Goal: Information Seeking & Learning: Check status

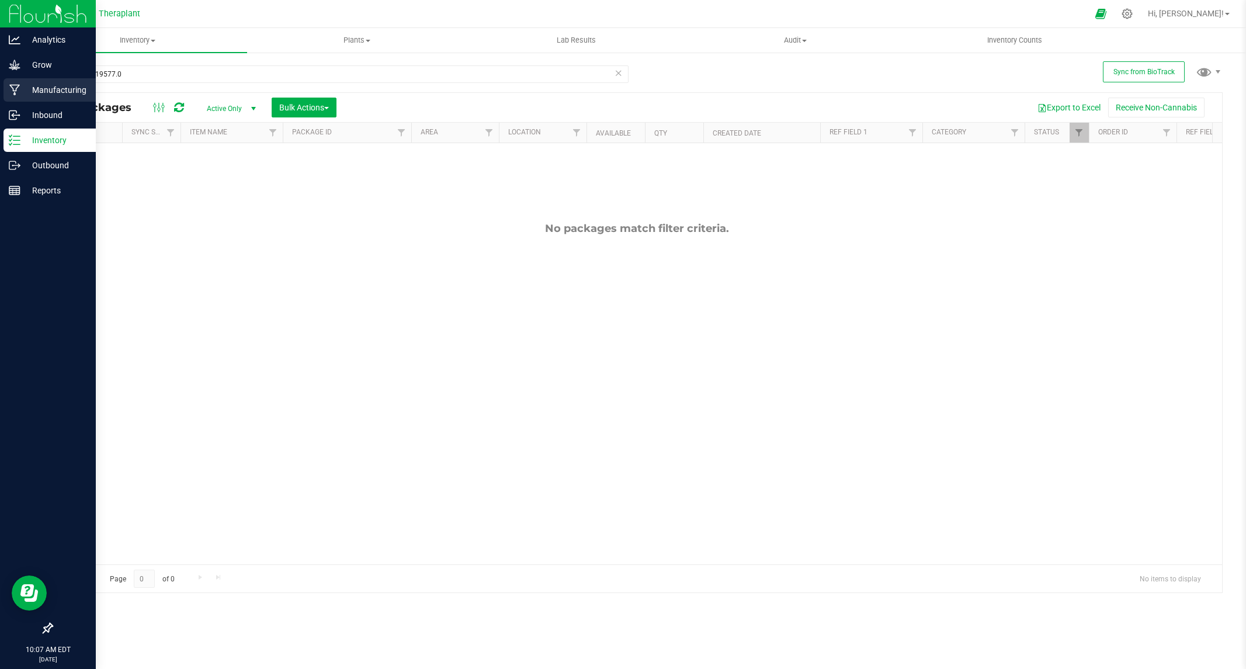
click at [5, 93] on div "Analytics Grow Manufacturing Inbound Inventory Outbound Reports 10:07 AM EDT [D…" at bounding box center [623, 334] width 1246 height 669
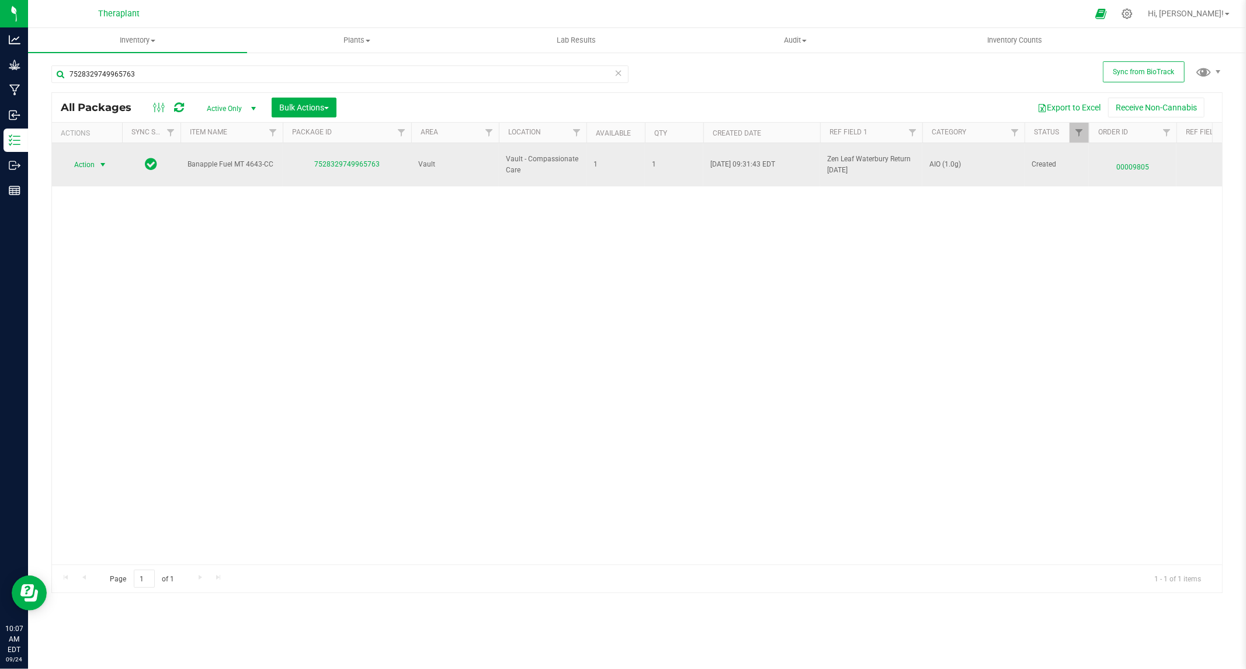
type input "7528329749965763"
click at [102, 160] on span "select" at bounding box center [102, 164] width 9 height 9
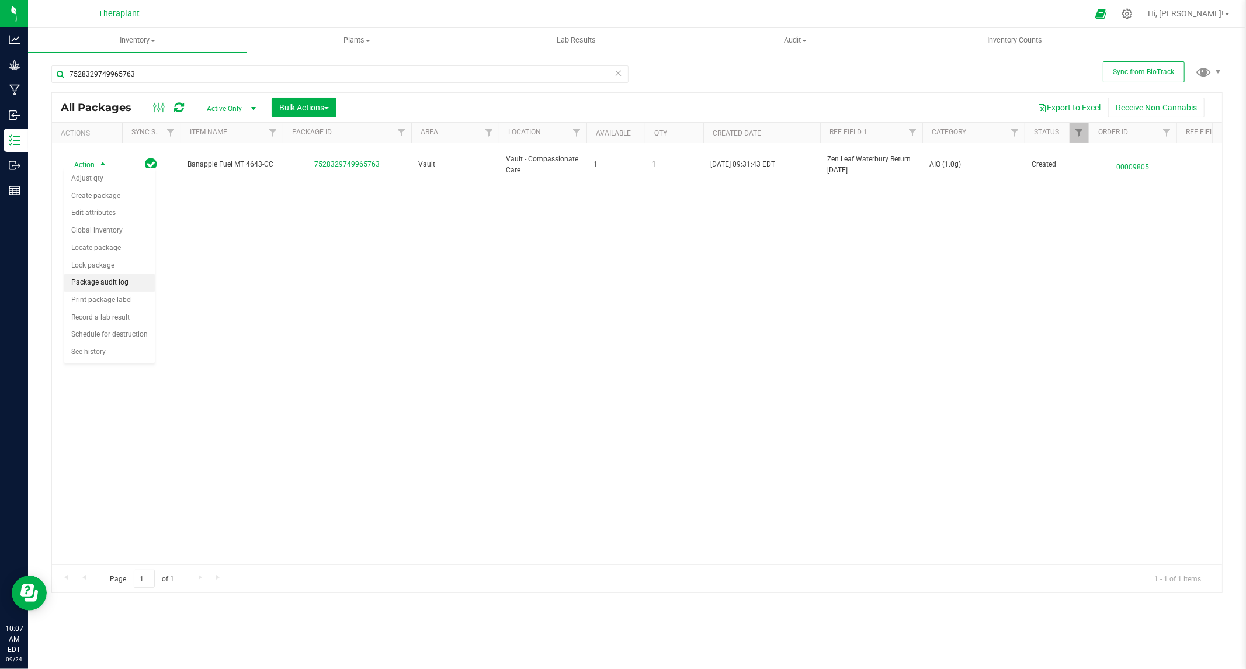
click at [112, 285] on li "Package audit log" at bounding box center [109, 283] width 91 height 18
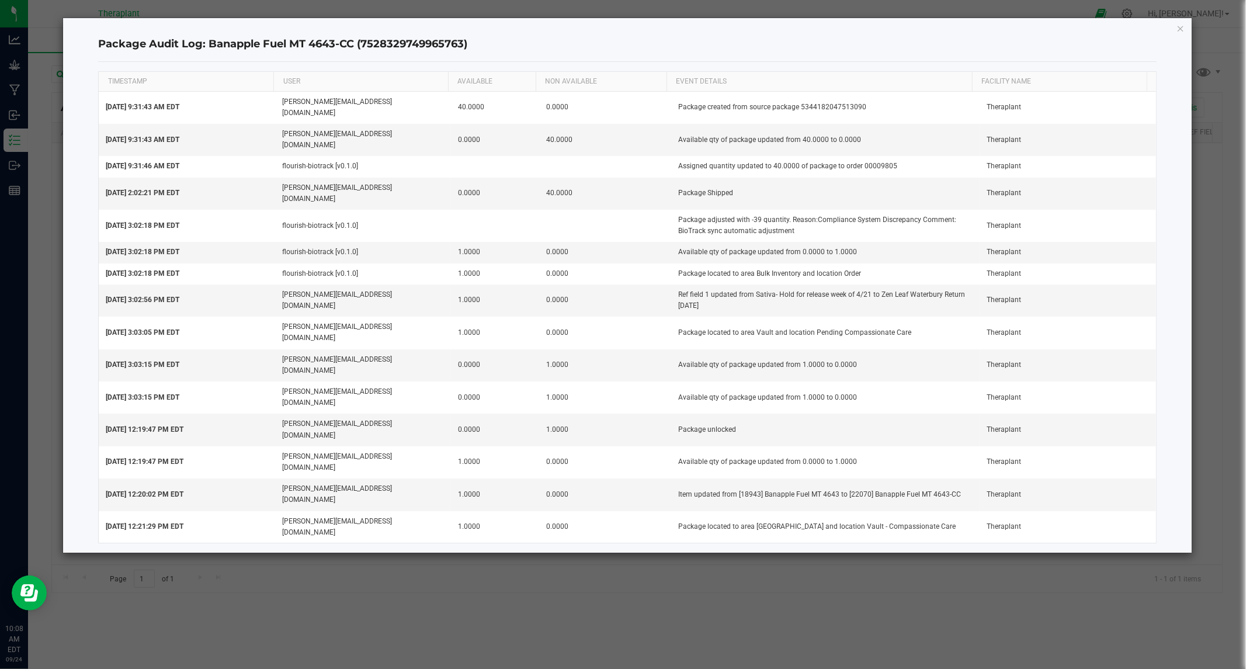
click at [1182, 27] on icon "button" at bounding box center [1181, 28] width 8 height 14
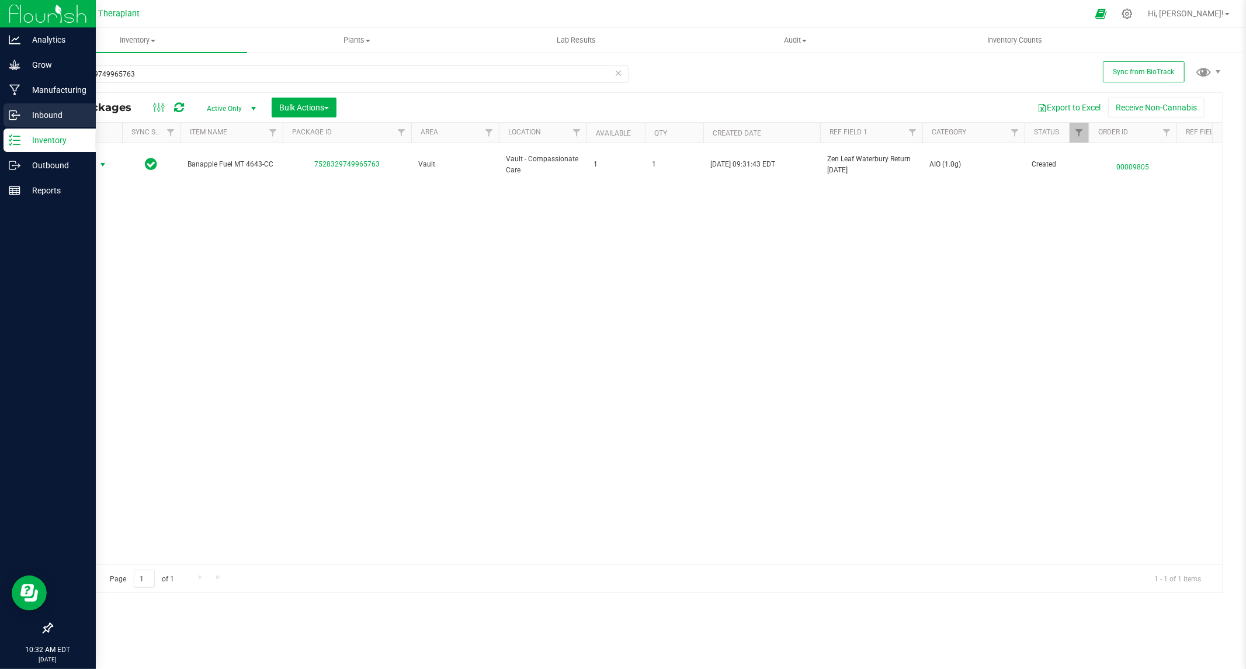
click at [48, 108] on p "Inbound" at bounding box center [55, 115] width 70 height 14
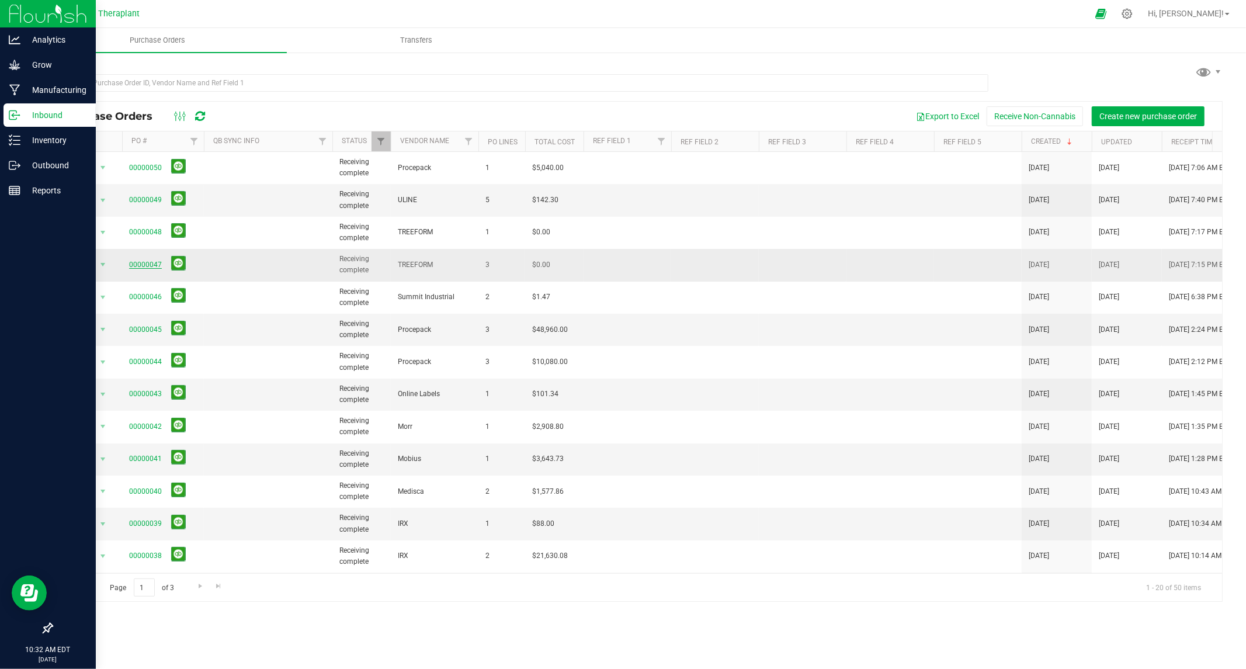
click at [137, 266] on link "00000047" at bounding box center [145, 265] width 33 height 8
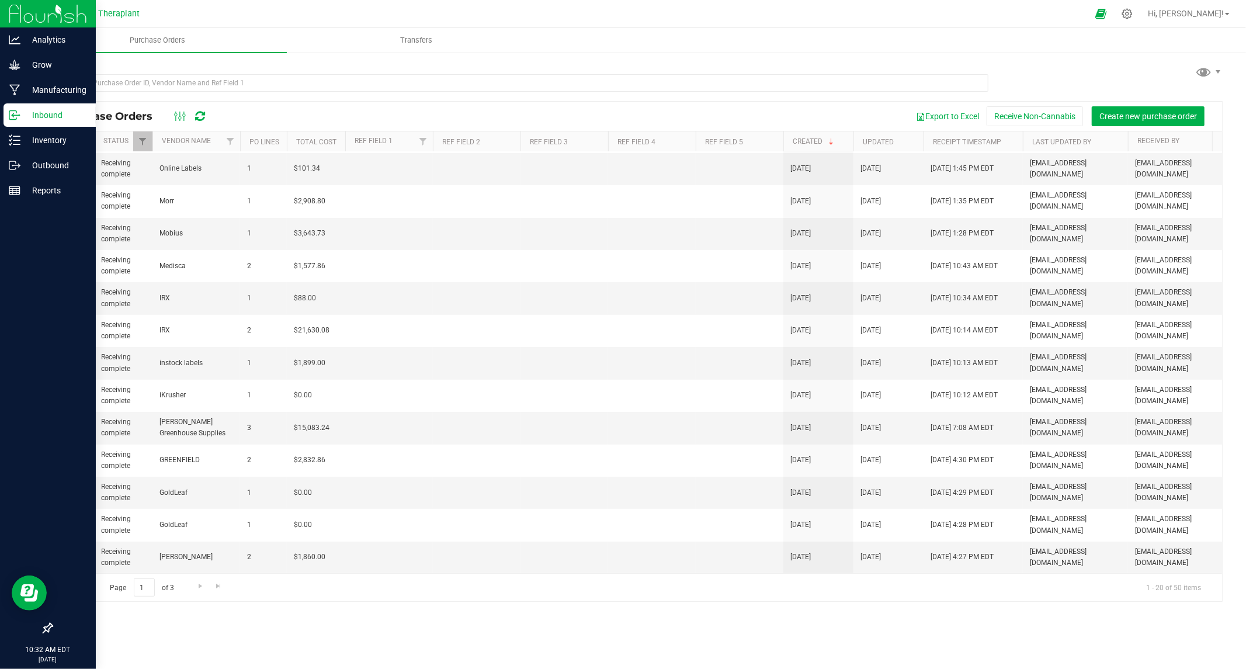
scroll to position [0, 259]
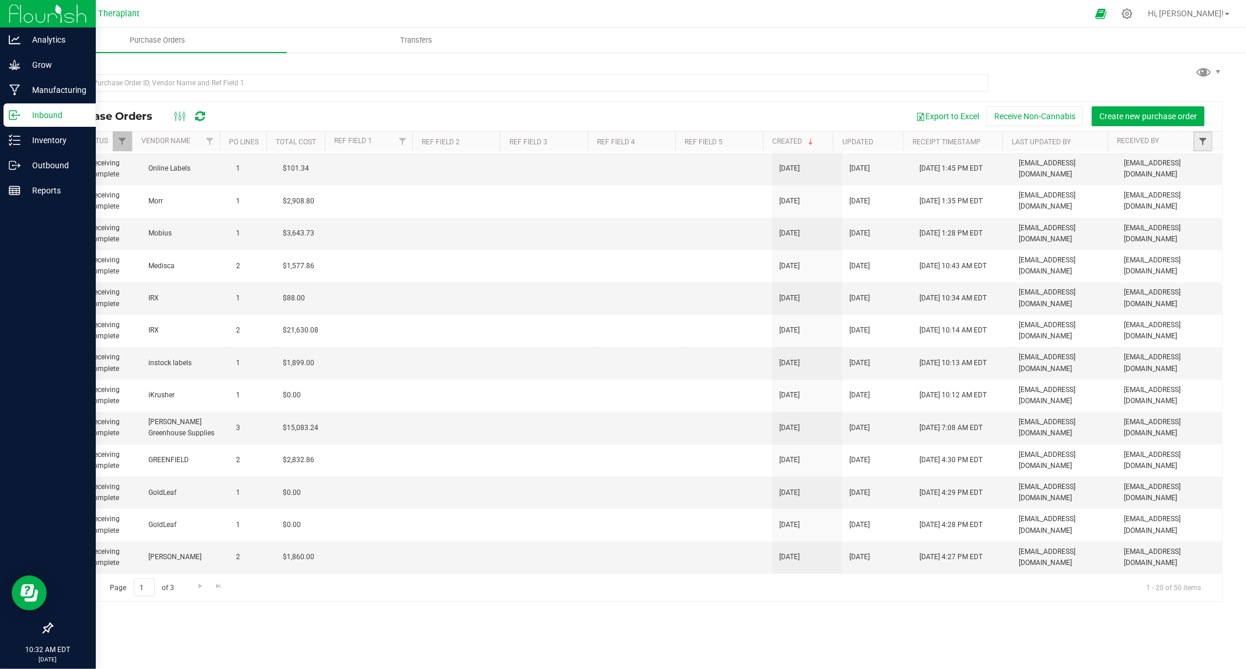
click at [1207, 142] on span "Filter" at bounding box center [1202, 141] width 9 height 9
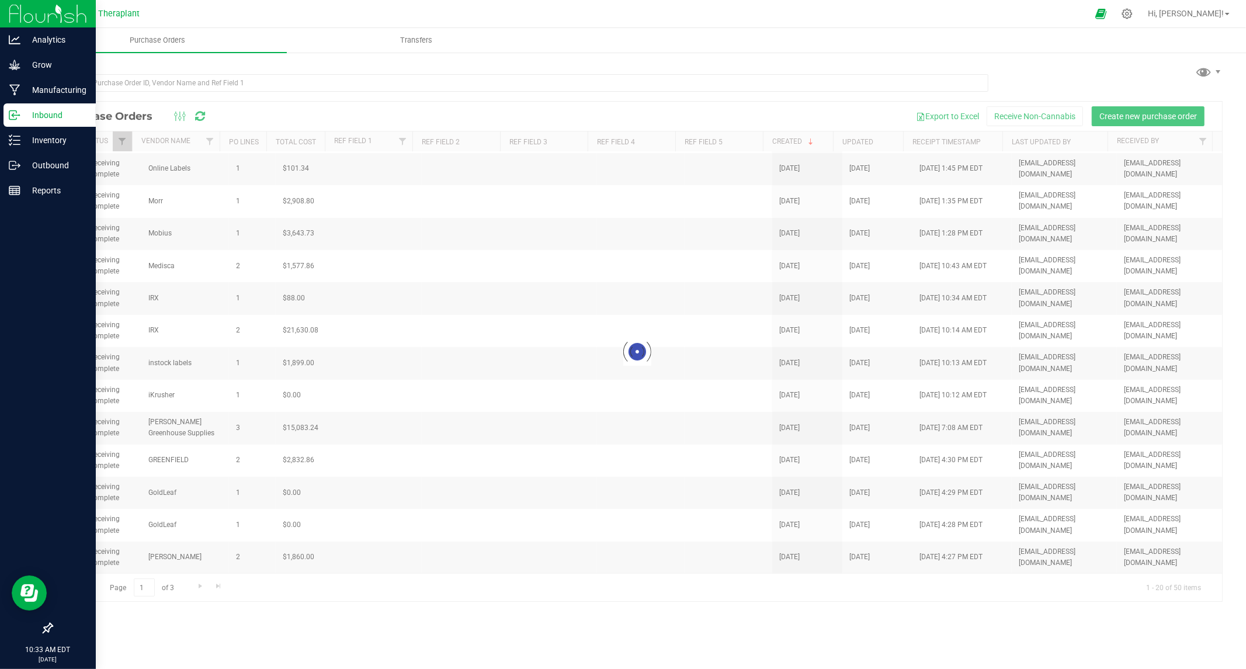
drag, startPoint x: 410, startPoint y: 570, endPoint x: 221, endPoint y: 555, distance: 189.3
click at [228, 557] on div at bounding box center [637, 352] width 1170 height 500
click at [424, 39] on span "Transfers" at bounding box center [416, 40] width 64 height 11
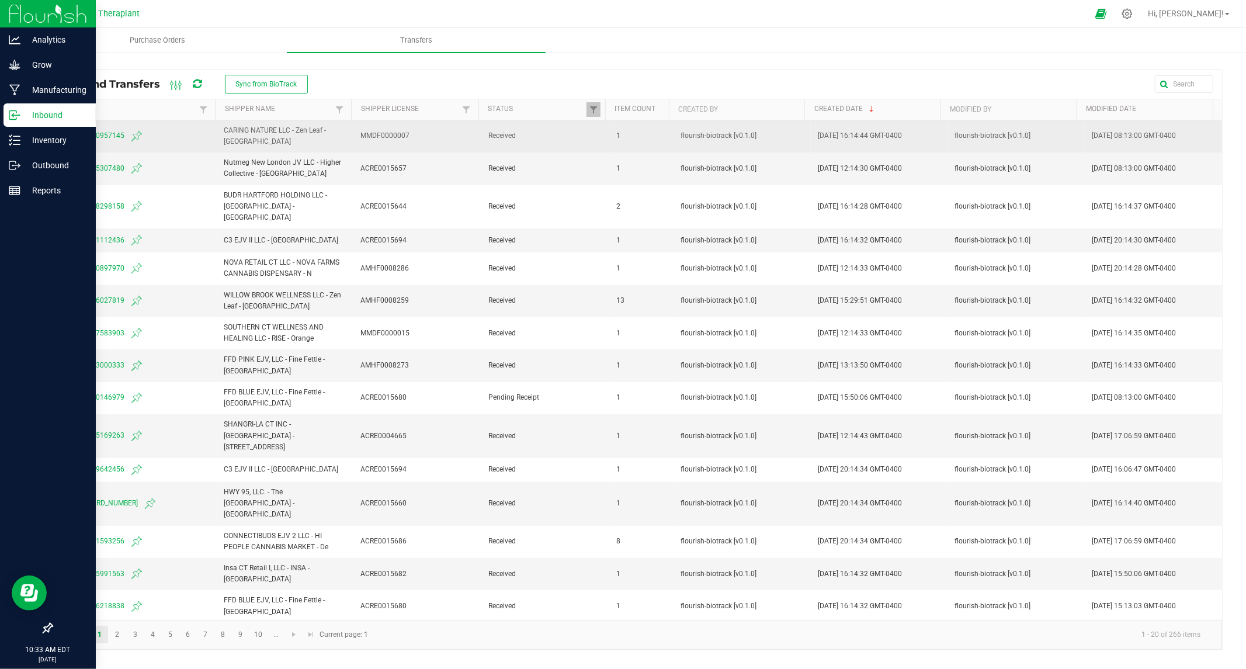
click at [91, 138] on span "6188724720957145" at bounding box center [134, 136] width 151 height 14
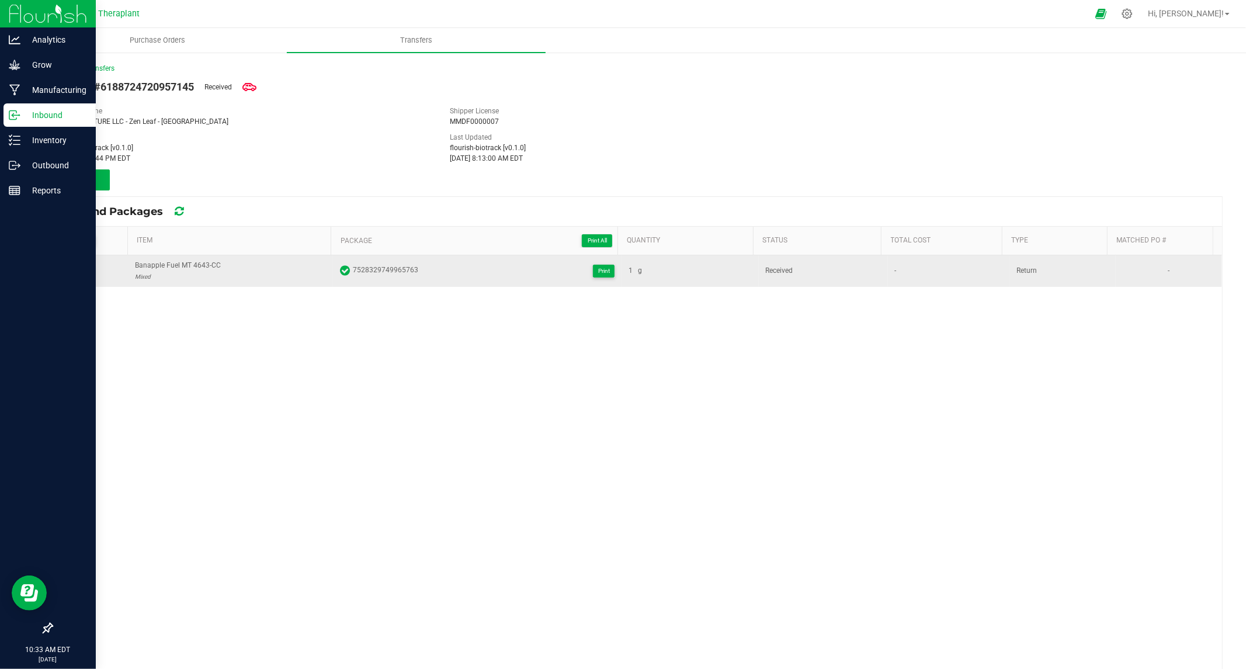
click at [383, 269] on span "7528329749965763" at bounding box center [385, 271] width 65 height 12
copy span "7528329749965763"
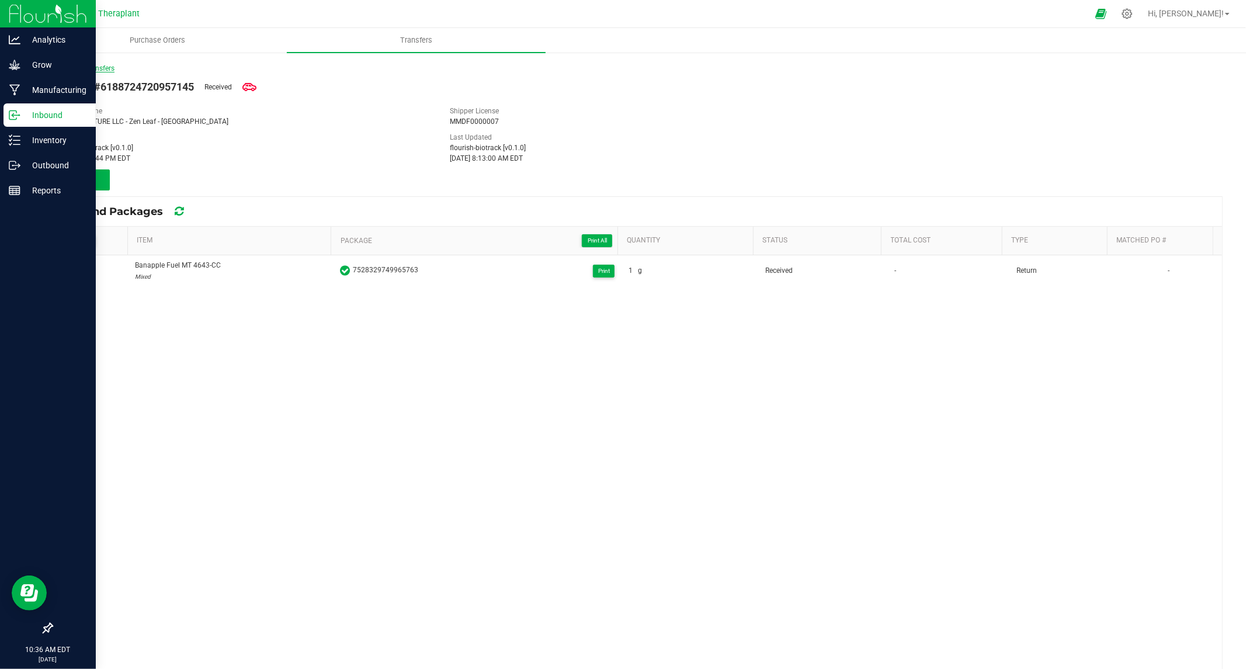
click at [57, 66] on link "< Inbound Transfers" at bounding box center [82, 68] width 63 height 8
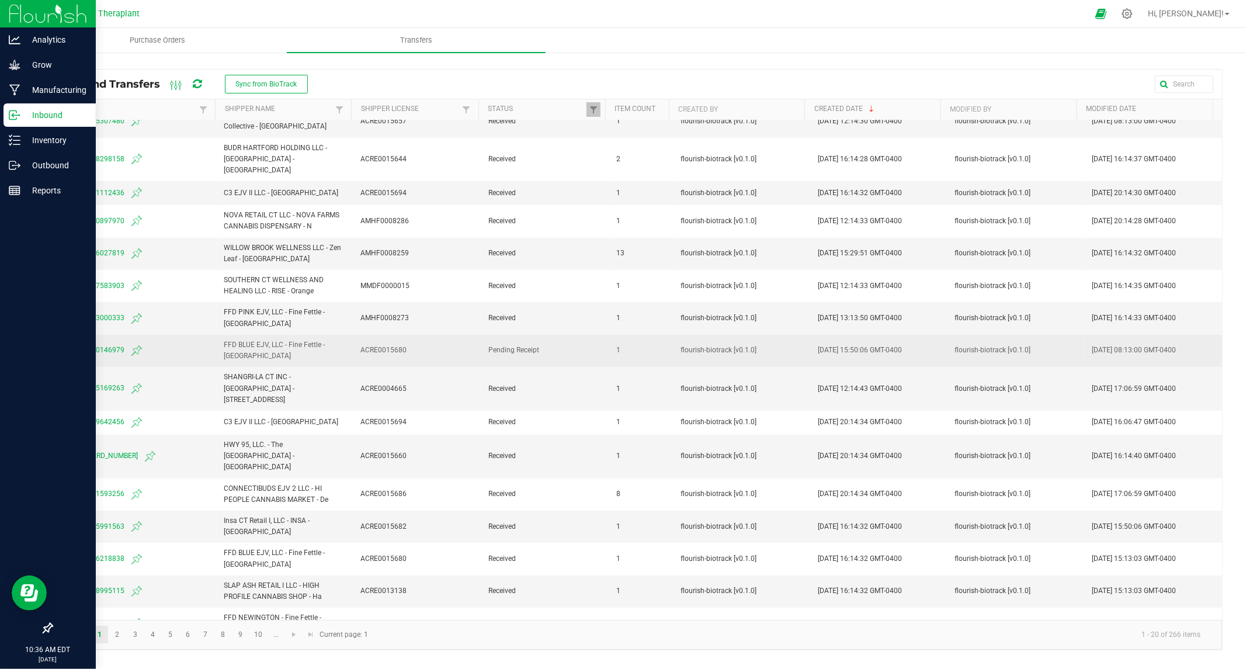
scroll to position [106, 0]
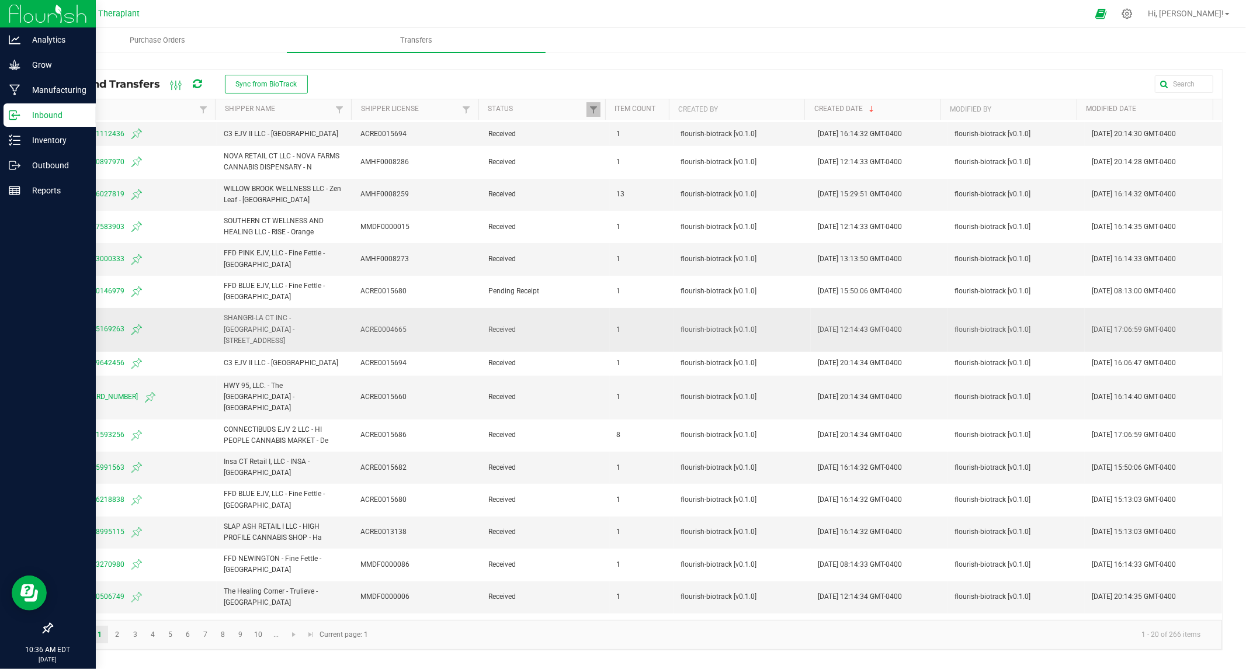
click at [95, 323] on span "0814458465169263" at bounding box center [134, 330] width 151 height 14
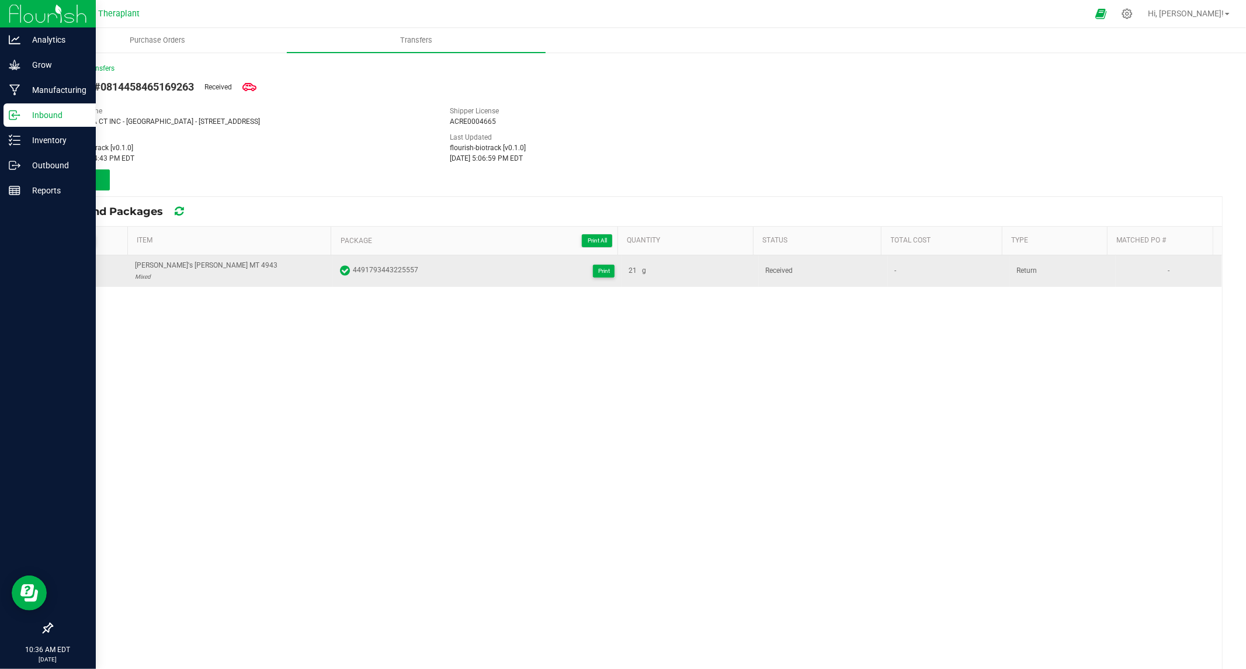
click at [390, 268] on span "4491793443225557" at bounding box center [385, 271] width 65 height 12
copy span "4491793443225557"
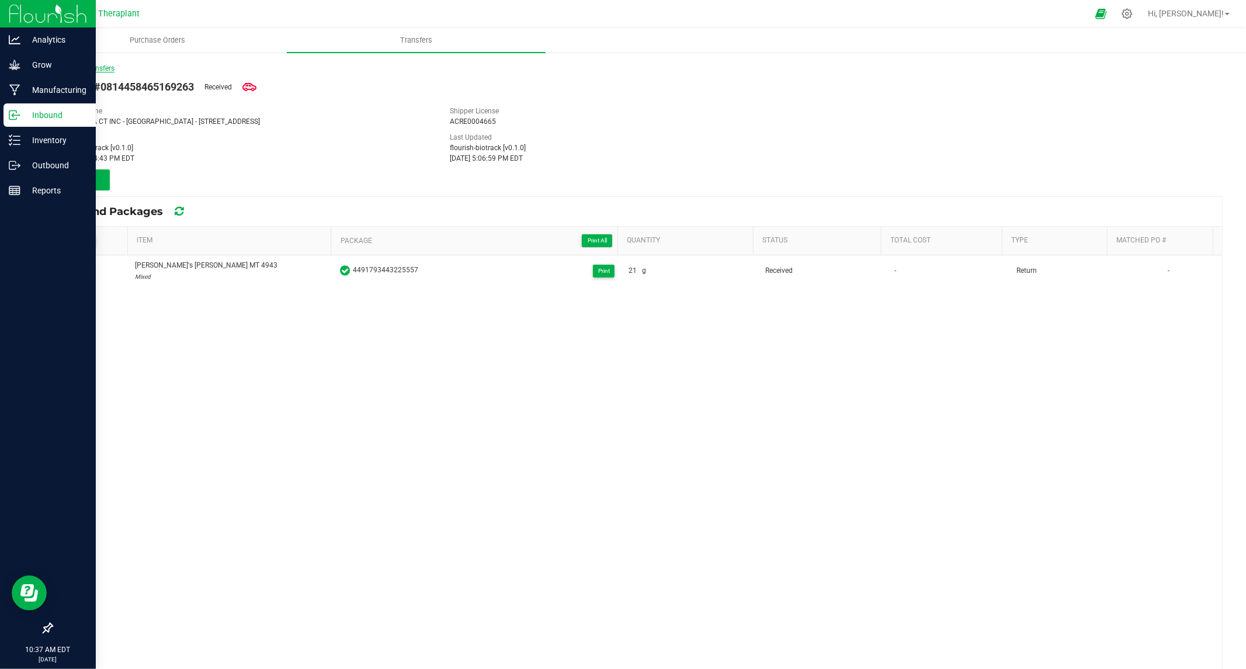
click at [82, 66] on link "< Inbound Transfers" at bounding box center [82, 68] width 63 height 8
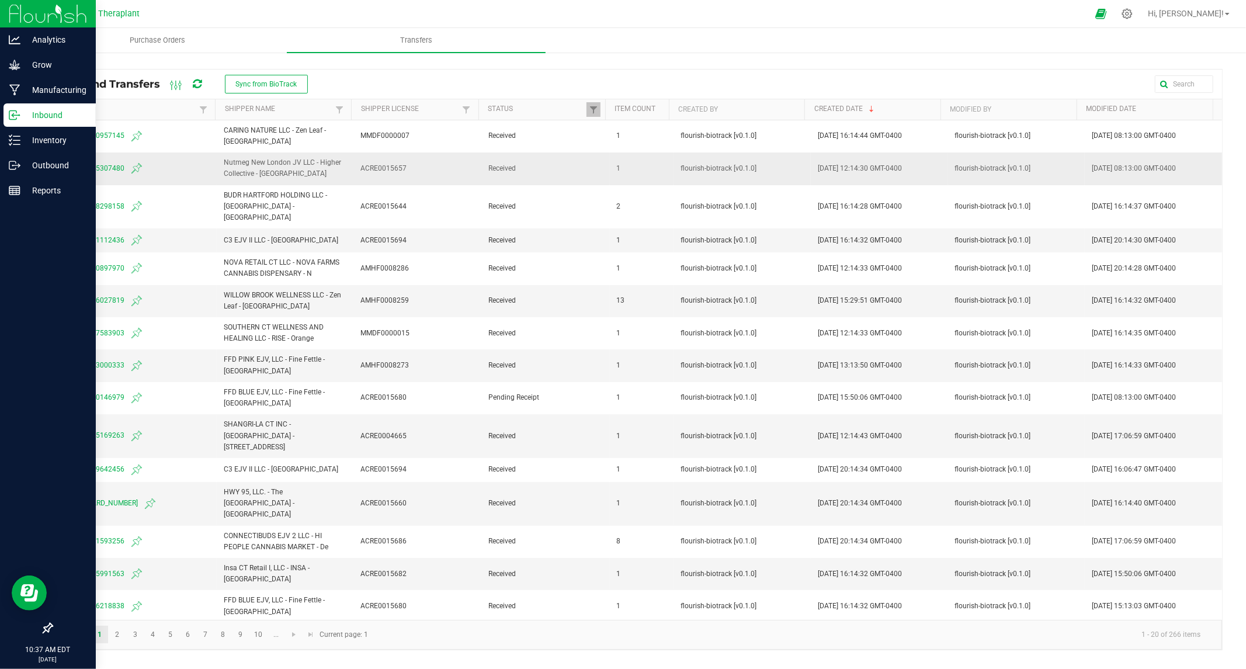
click at [91, 171] on span "6012804315307480" at bounding box center [134, 168] width 151 height 14
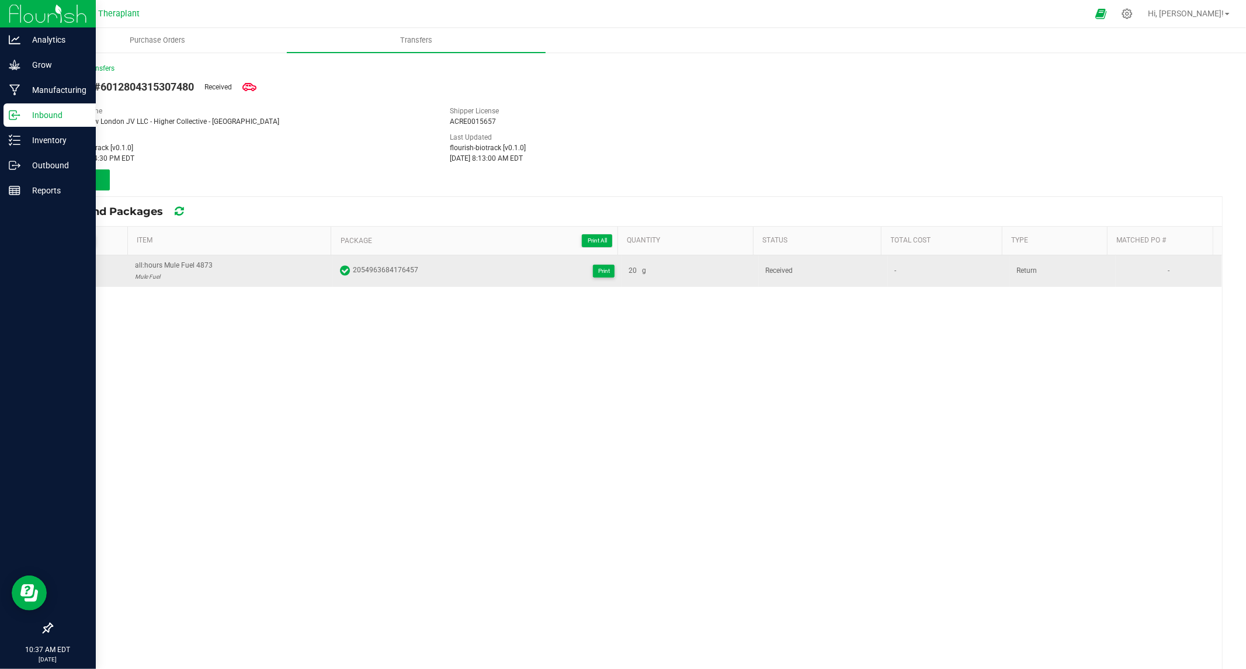
click at [392, 270] on span "2054963684176457" at bounding box center [385, 271] width 65 height 12
copy span "2054963684176457"
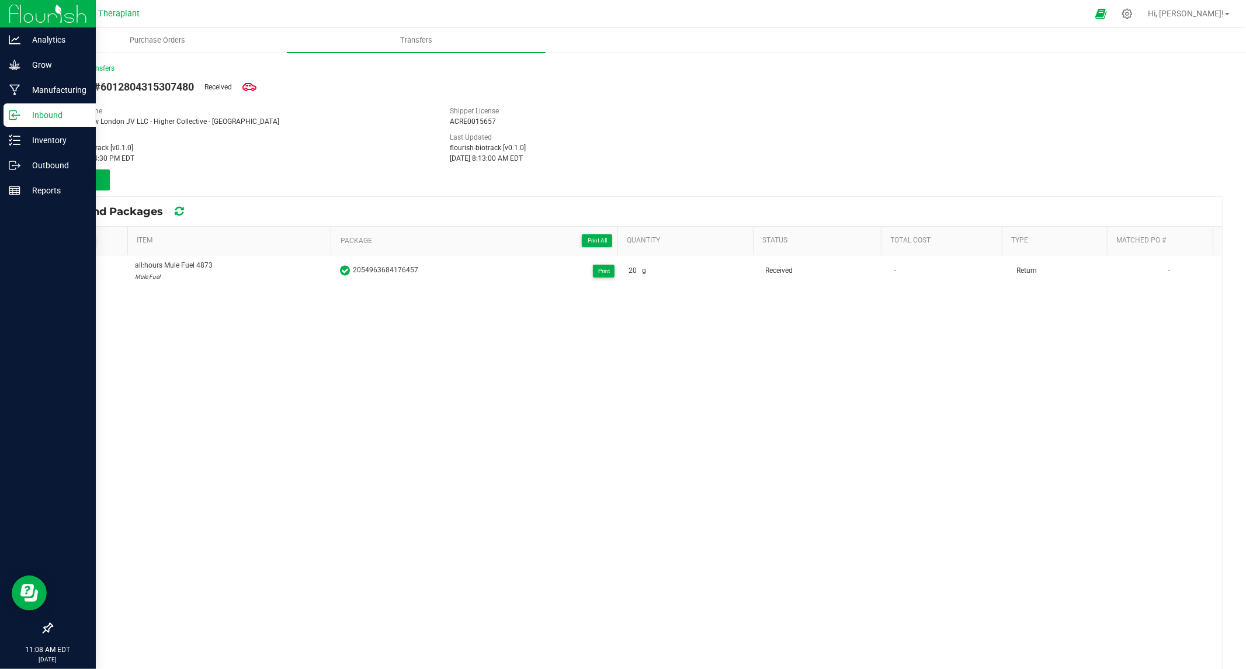
click at [388, 354] on div "all:hours Mule Fuel 4873 Mule Fuel 2054963684176457 Print 20 g Received - Retur…" at bounding box center [637, 521] width 1170 height 533
